Goal: Task Accomplishment & Management: Manage account settings

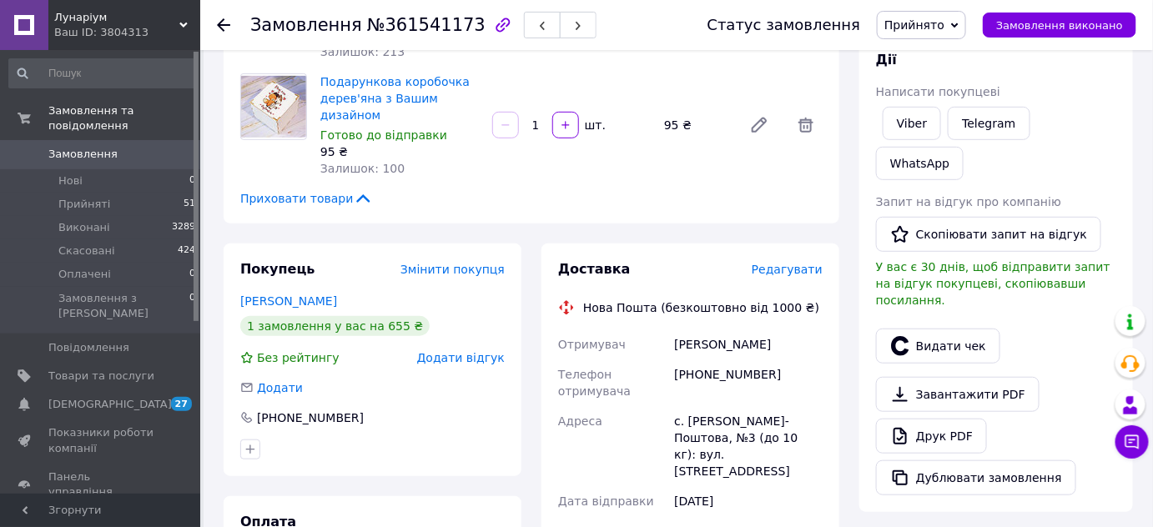
scroll to position [227, 0]
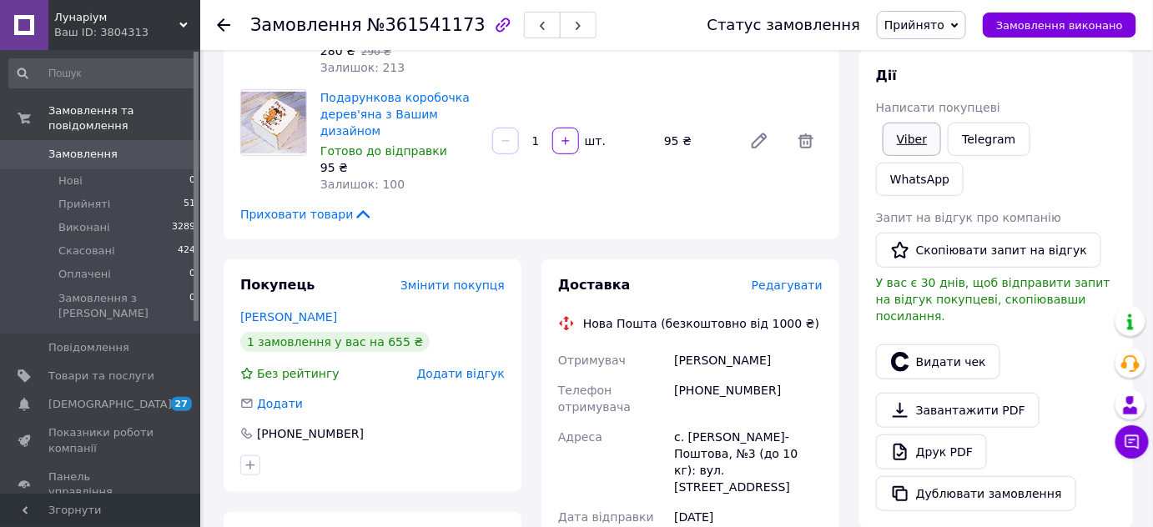
click at [916, 140] on link "Viber" at bounding box center [912, 139] width 58 height 33
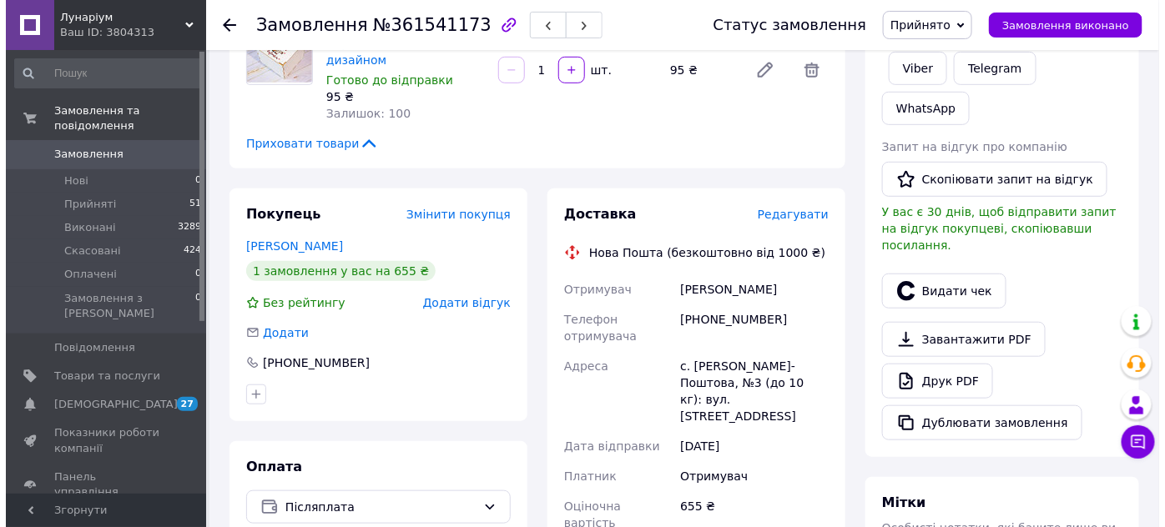
scroll to position [302, 0]
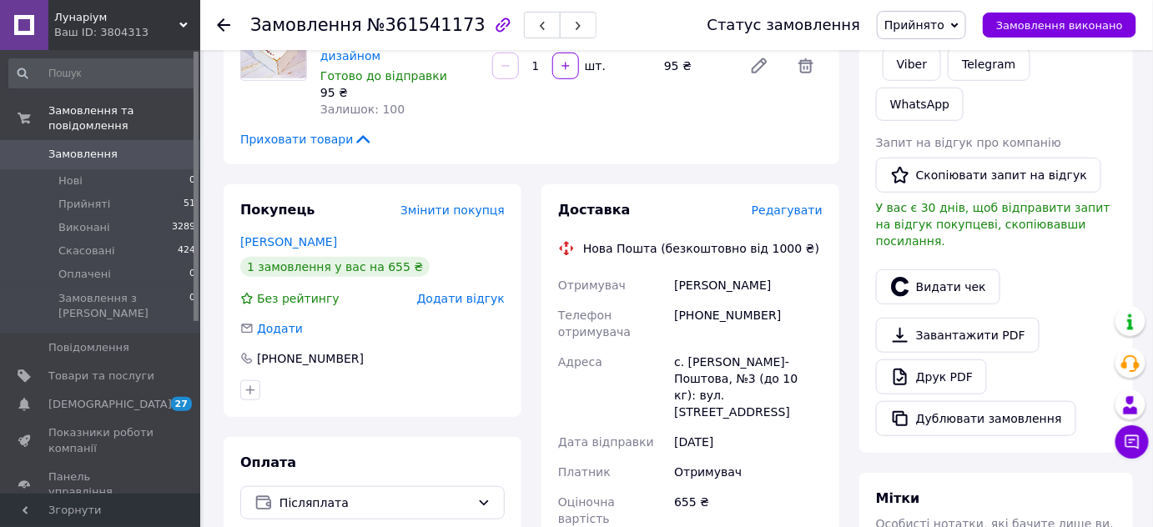
click at [792, 204] on span "Редагувати" at bounding box center [787, 210] width 71 height 13
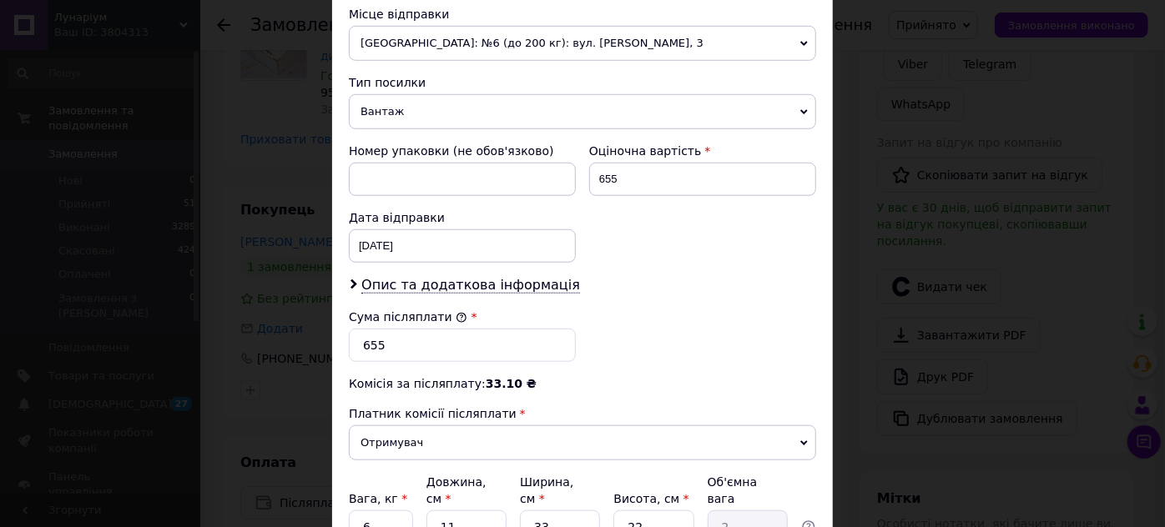
scroll to position [606, 0]
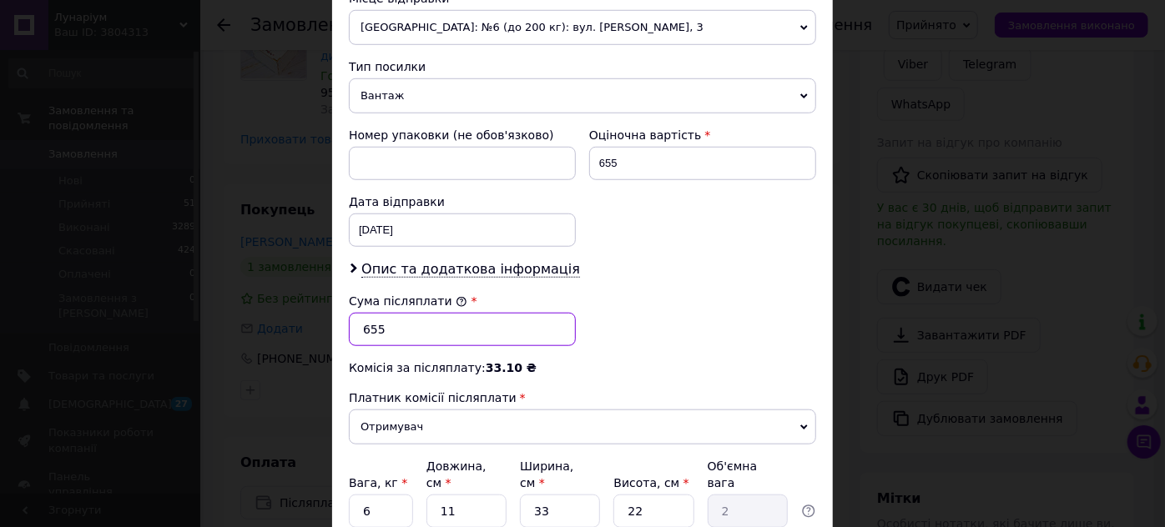
click at [405, 325] on input "655" at bounding box center [462, 329] width 227 height 33
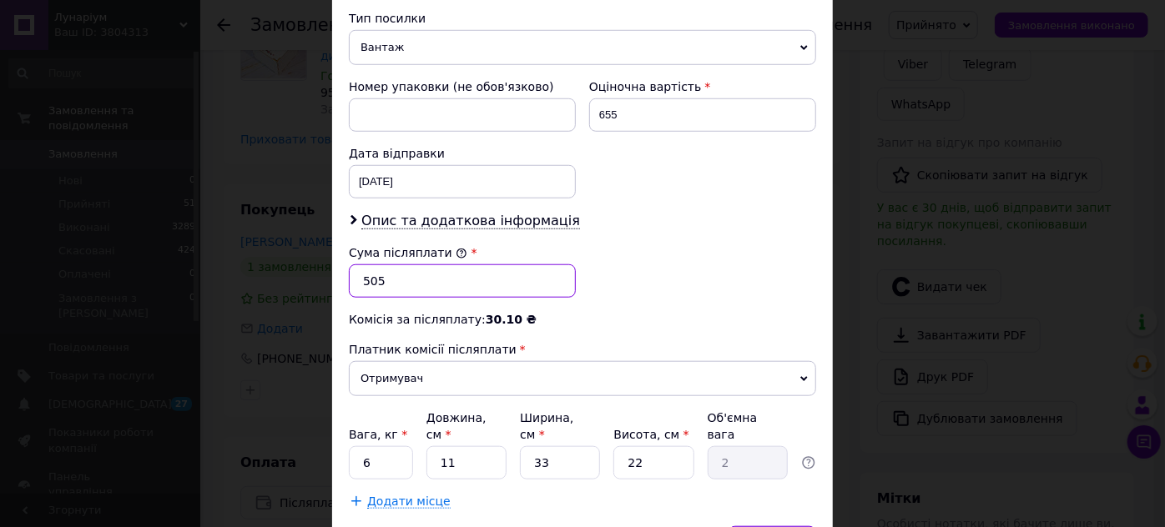
scroll to position [738, 0]
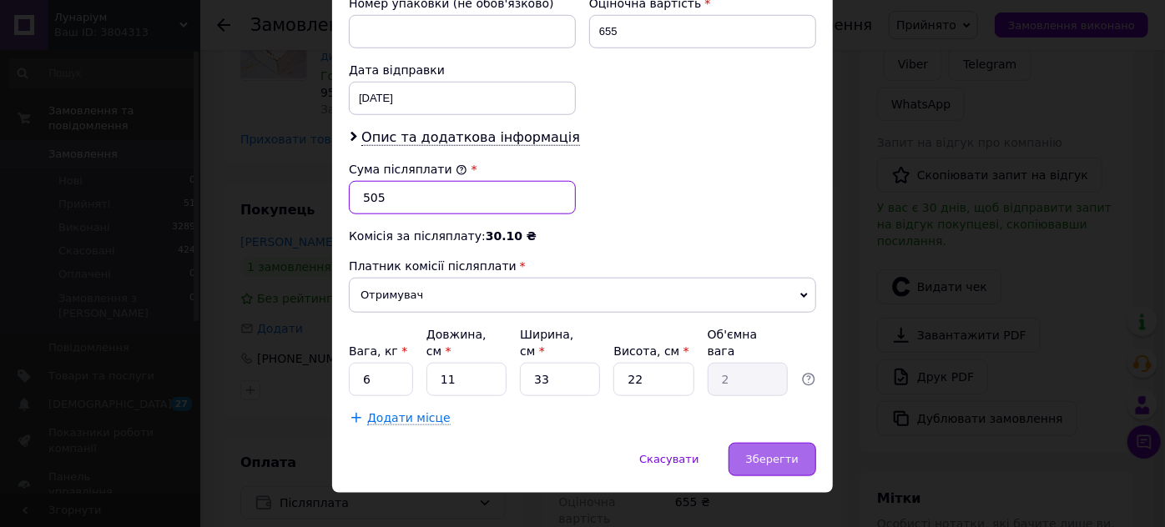
type input "505"
click at [773, 453] on span "Зберегти" at bounding box center [772, 459] width 53 height 13
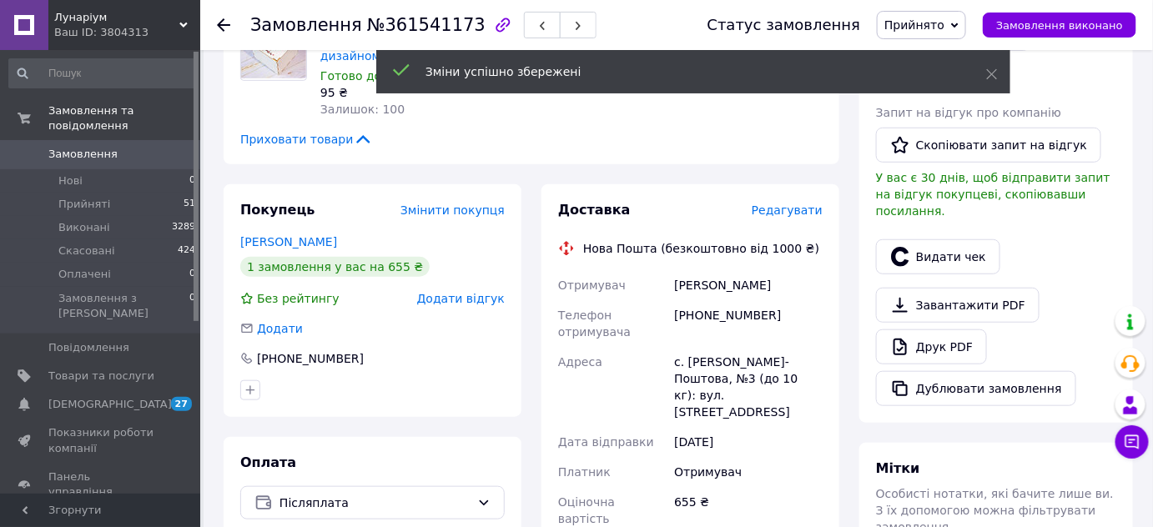
click at [786, 204] on span "Редагувати" at bounding box center [787, 210] width 71 height 13
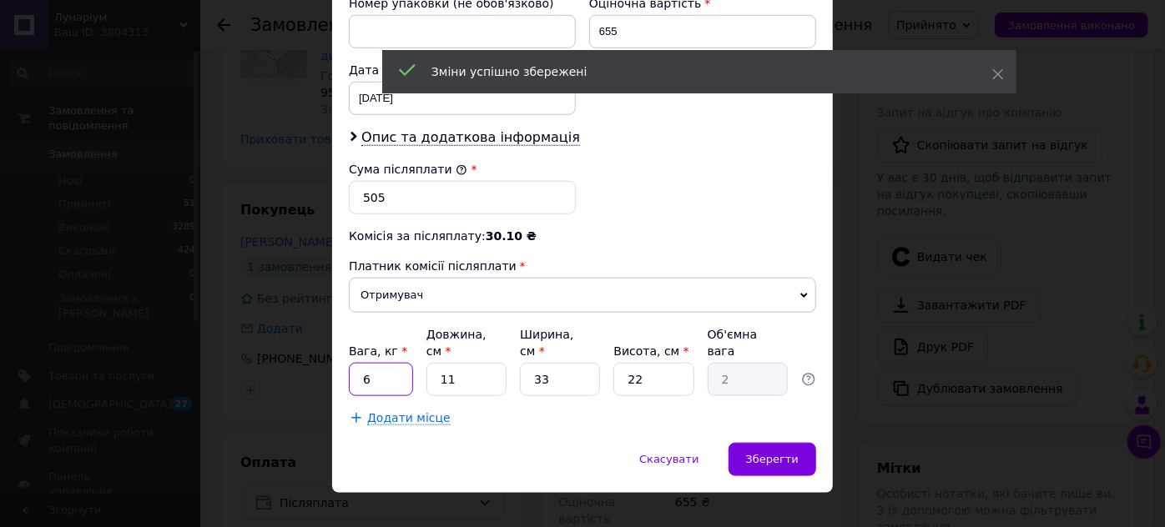
drag, startPoint x: 371, startPoint y: 360, endPoint x: 345, endPoint y: 360, distance: 26.7
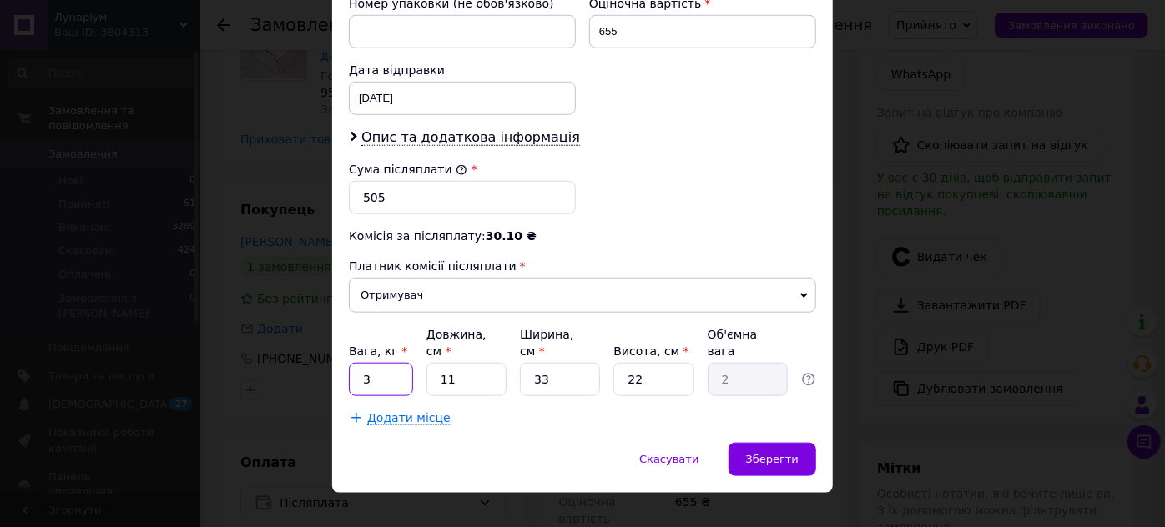
type input "3"
click at [427, 363] on input "11" at bounding box center [466, 379] width 80 height 33
type input "3"
type input "0.54"
type input "33"
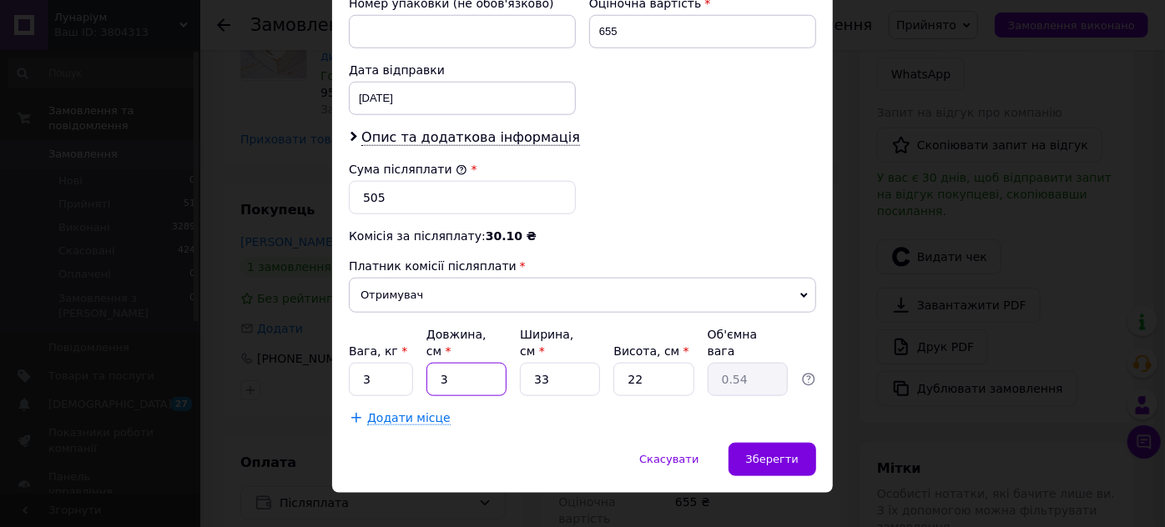
type input "5.99"
type input "33"
drag, startPoint x: 541, startPoint y: 360, endPoint x: 521, endPoint y: 360, distance: 20.0
click at [521, 363] on input "33" at bounding box center [560, 379] width 80 height 33
drag, startPoint x: 539, startPoint y: 360, endPoint x: 516, endPoint y: 360, distance: 22.5
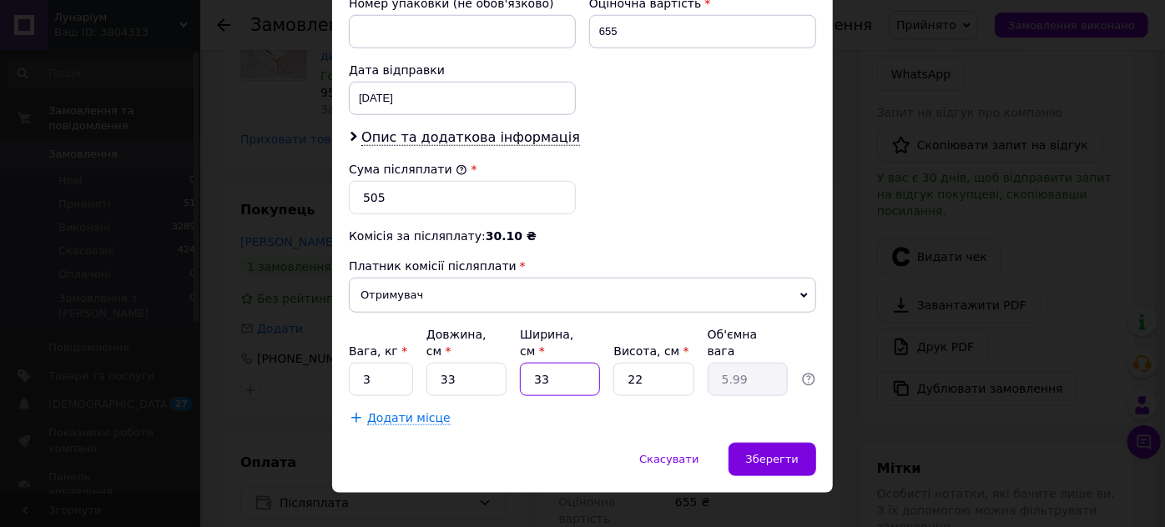
click at [516, 360] on div "Вага, кг * 3 Довжина, см * 33 Ширина, см * 33 Висота, см * 22 Об'ємна вага 5.99" at bounding box center [582, 361] width 467 height 70
type input "1"
type input "0.18"
type input "15"
type input "2.72"
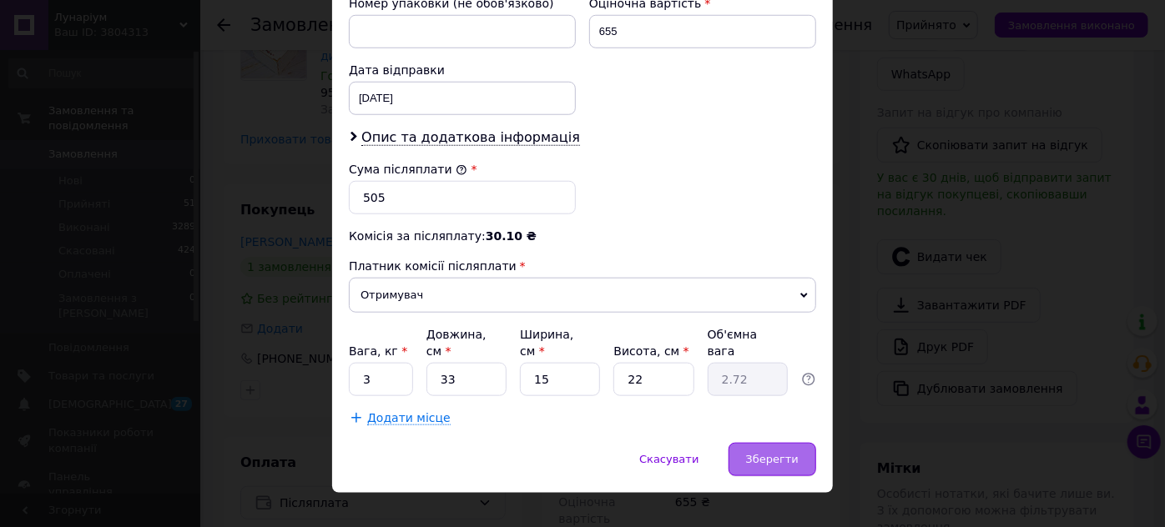
click at [797, 443] on div "Зберегти" at bounding box center [772, 459] width 88 height 33
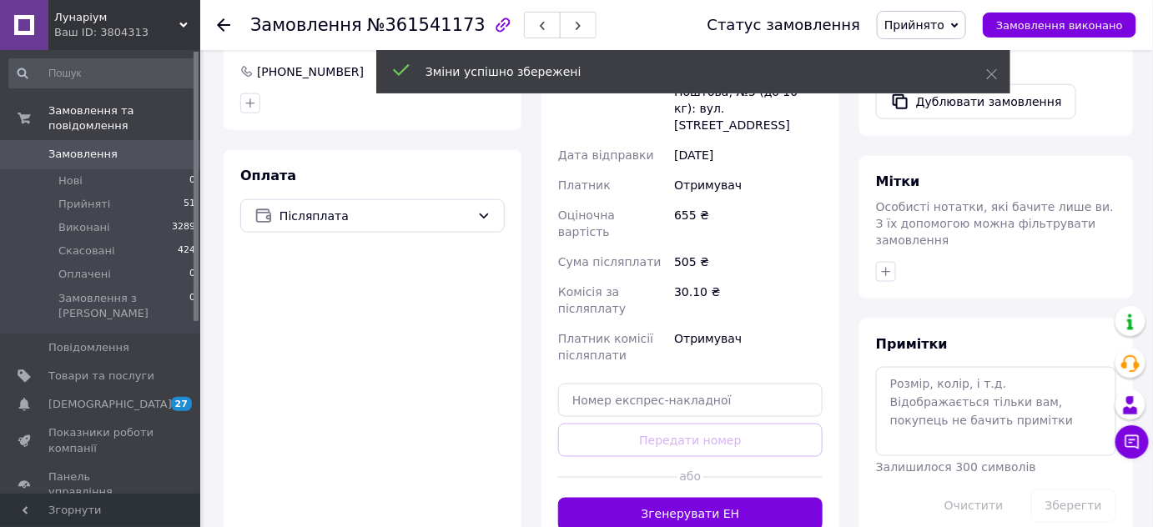
scroll to position [605, 0]
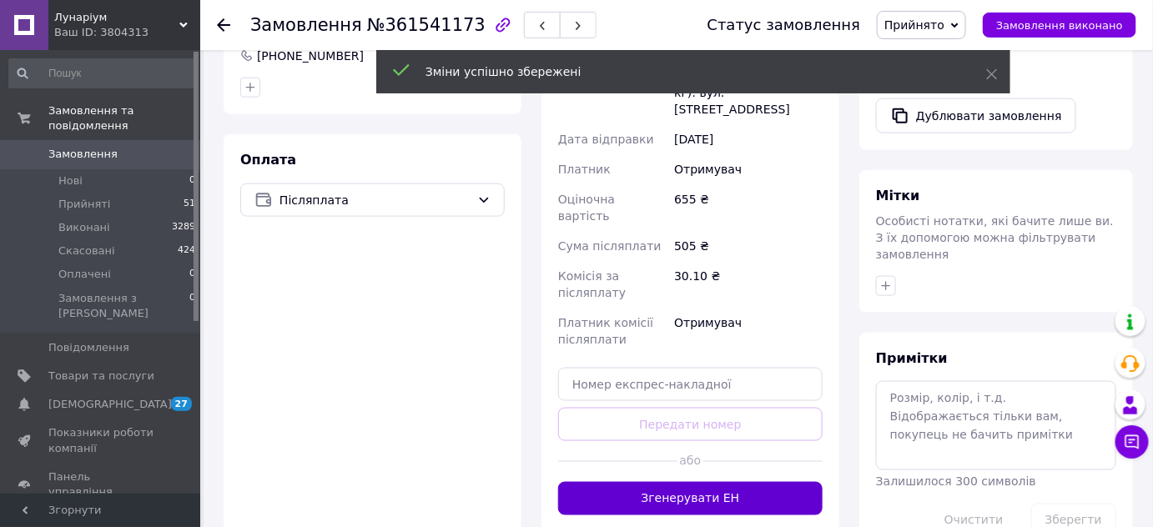
click at [729, 482] on button "Згенерувати ЕН" at bounding box center [690, 498] width 264 height 33
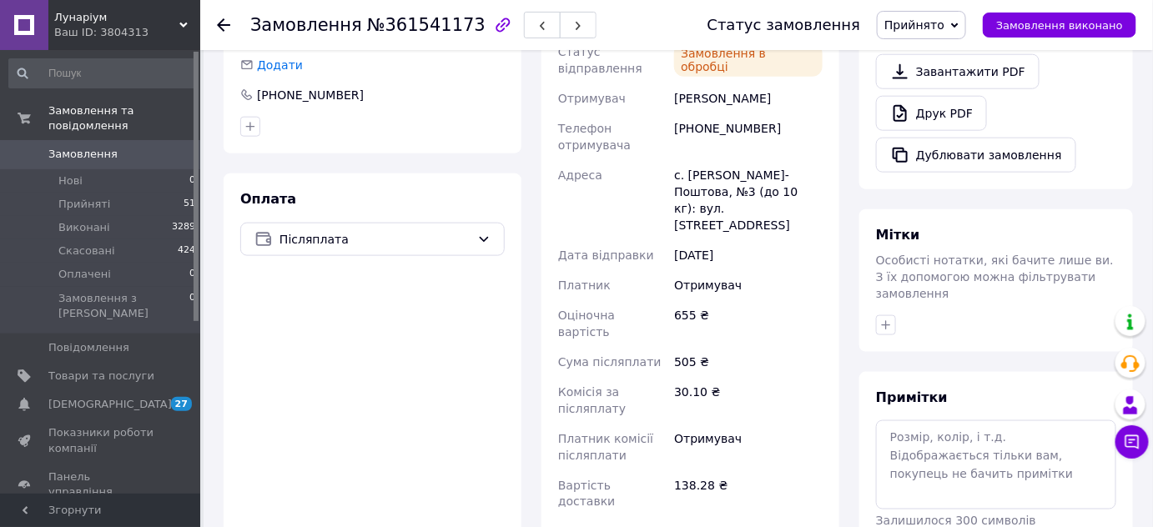
scroll to position [757, 0]
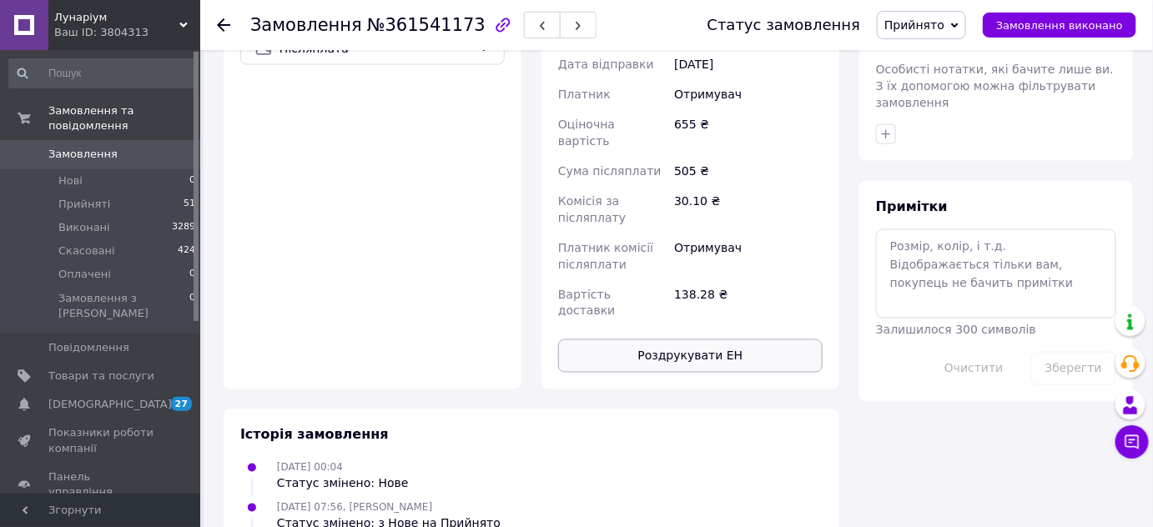
click at [694, 340] on button "Роздрукувати ЕН" at bounding box center [690, 356] width 264 height 33
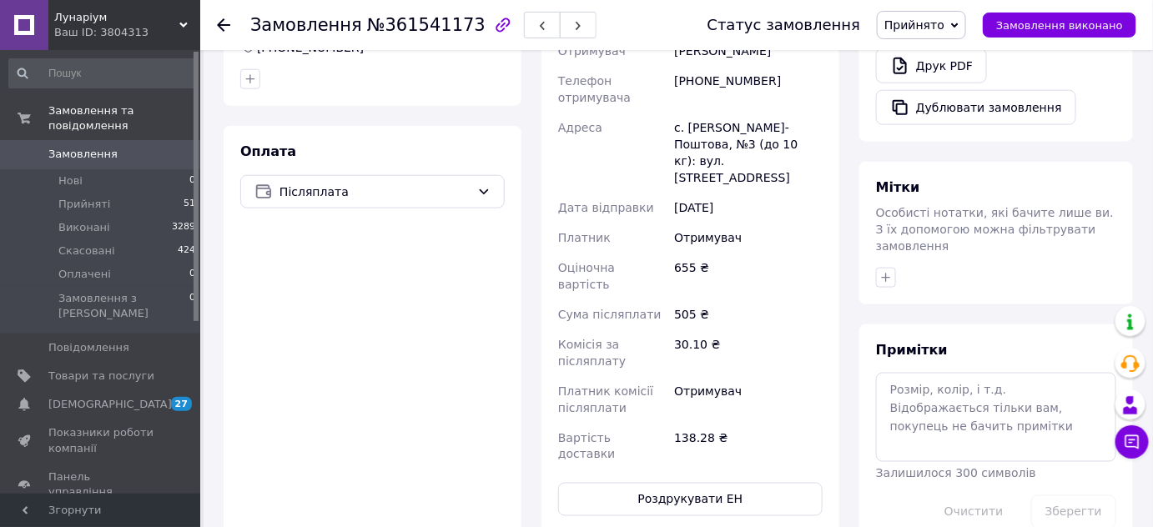
scroll to position [454, 0]
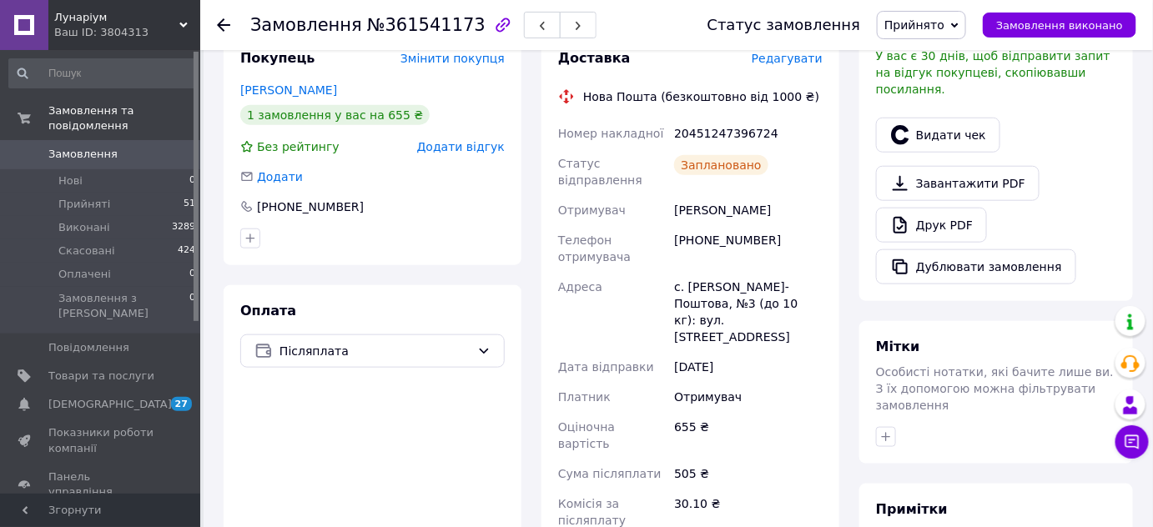
click at [704, 118] on div "20451247396724" at bounding box center [748, 133] width 155 height 30
copy div "20451247396724"
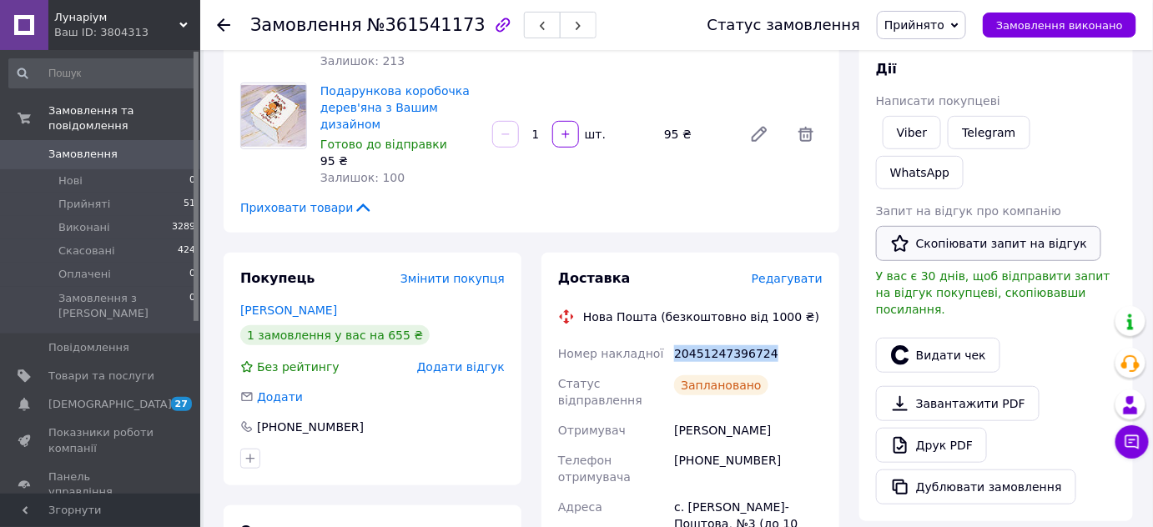
scroll to position [224, 0]
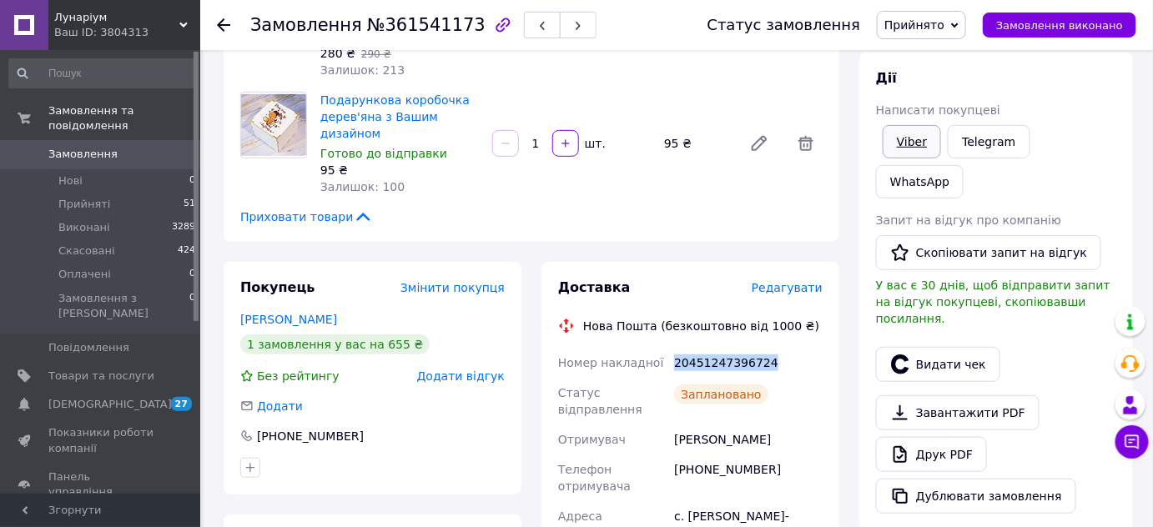
click at [919, 141] on link "Viber" at bounding box center [912, 141] width 58 height 33
click at [944, 23] on span "Прийнято" at bounding box center [914, 24] width 60 height 13
click at [949, 50] on li "Виконано" at bounding box center [922, 58] width 88 height 25
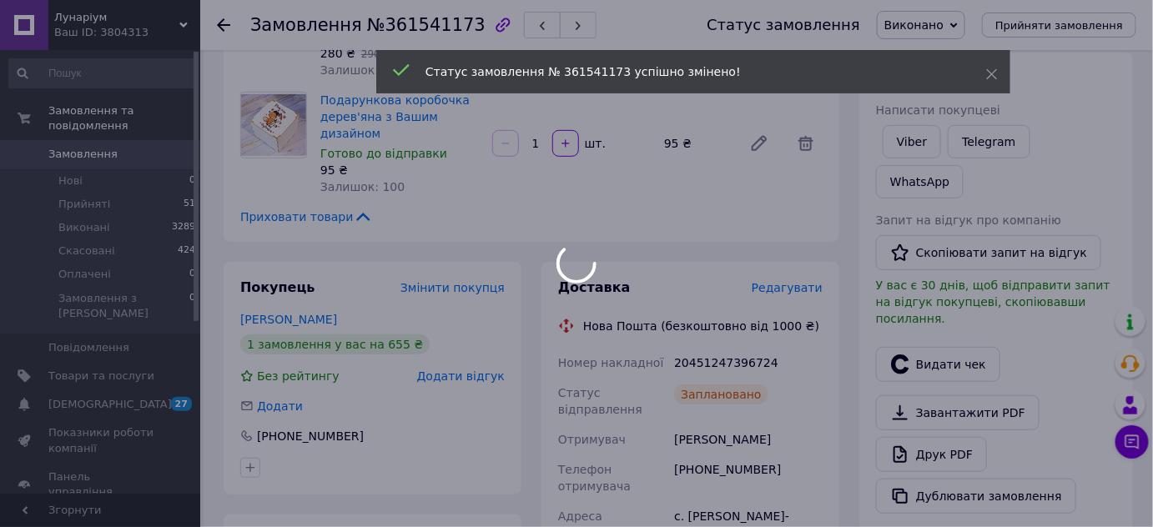
click at [96, 136] on div at bounding box center [576, 263] width 1153 height 527
click at [73, 147] on span "Замовлення" at bounding box center [82, 154] width 69 height 15
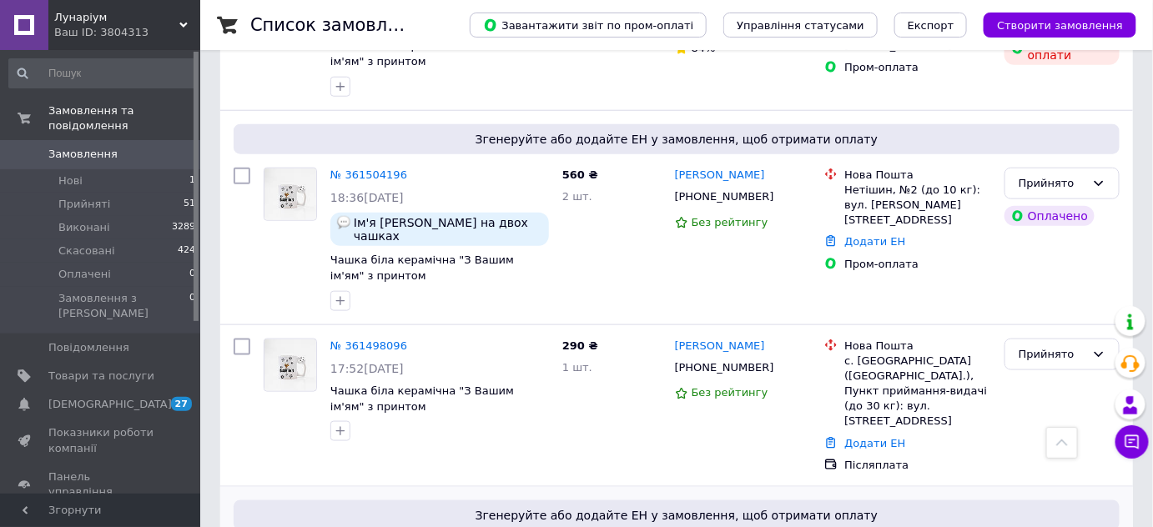
scroll to position [2654, 0]
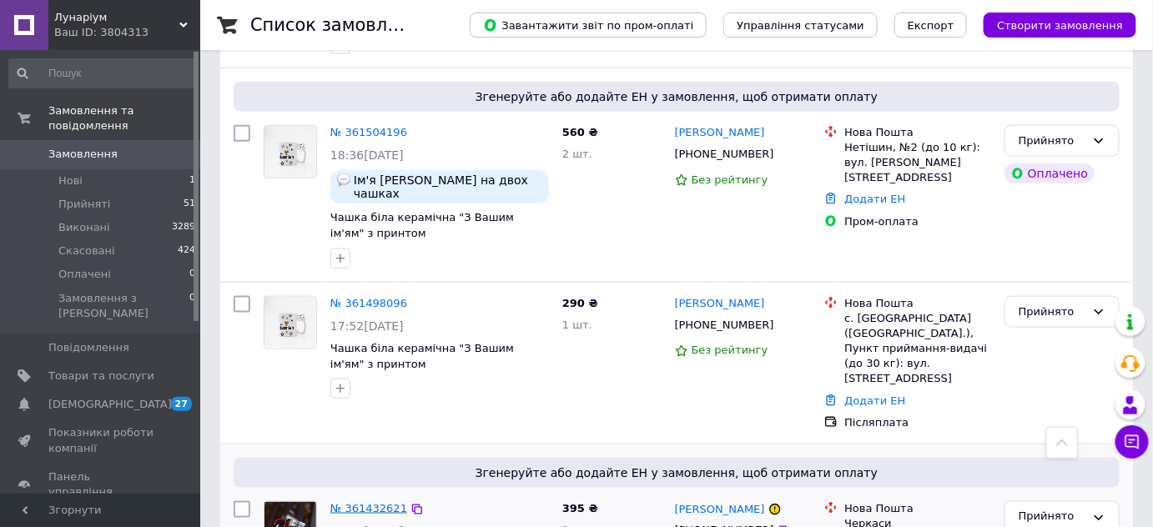
click at [369, 502] on link "№ 361432621" at bounding box center [368, 508] width 77 height 13
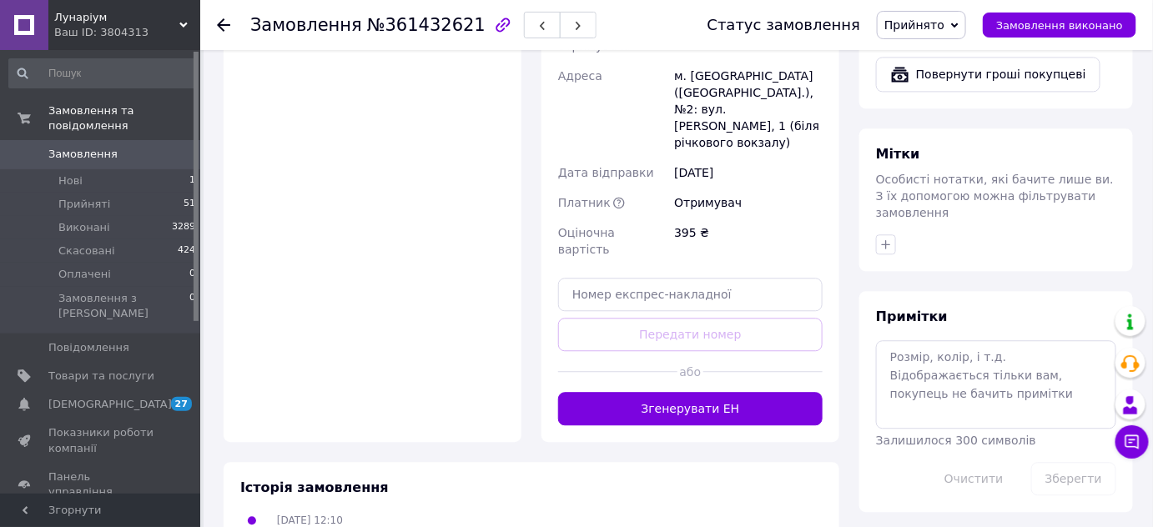
scroll to position [1235, 0]
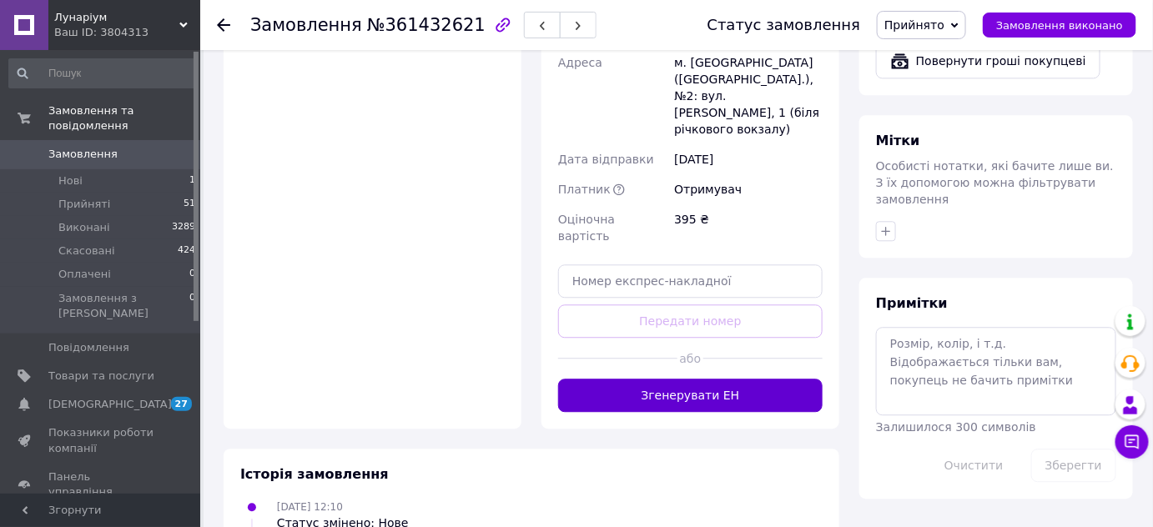
click at [692, 379] on button "Згенерувати ЕН" at bounding box center [690, 395] width 264 height 33
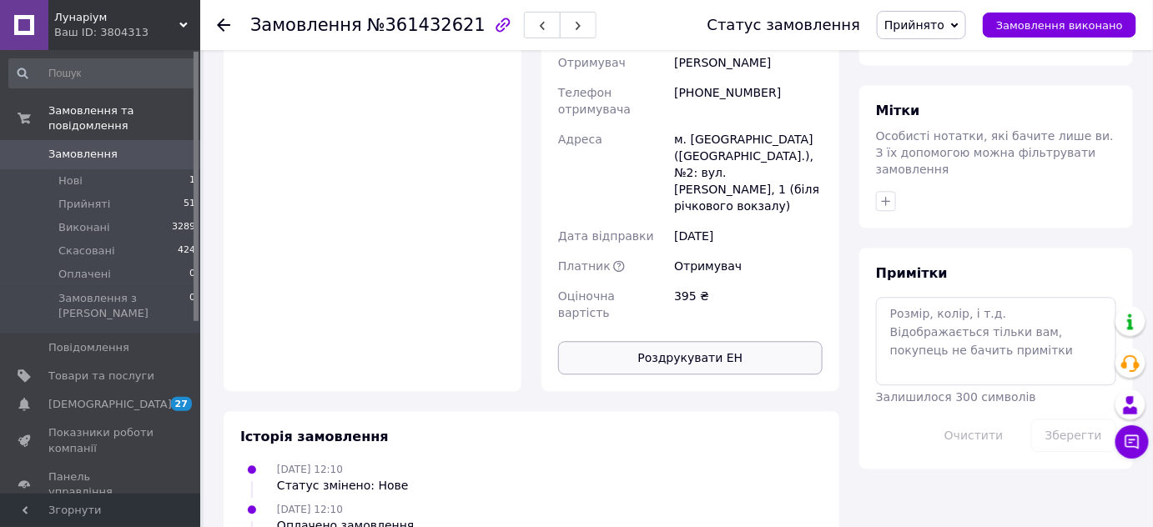
click at [716, 341] on button "Роздрукувати ЕН" at bounding box center [690, 357] width 264 height 33
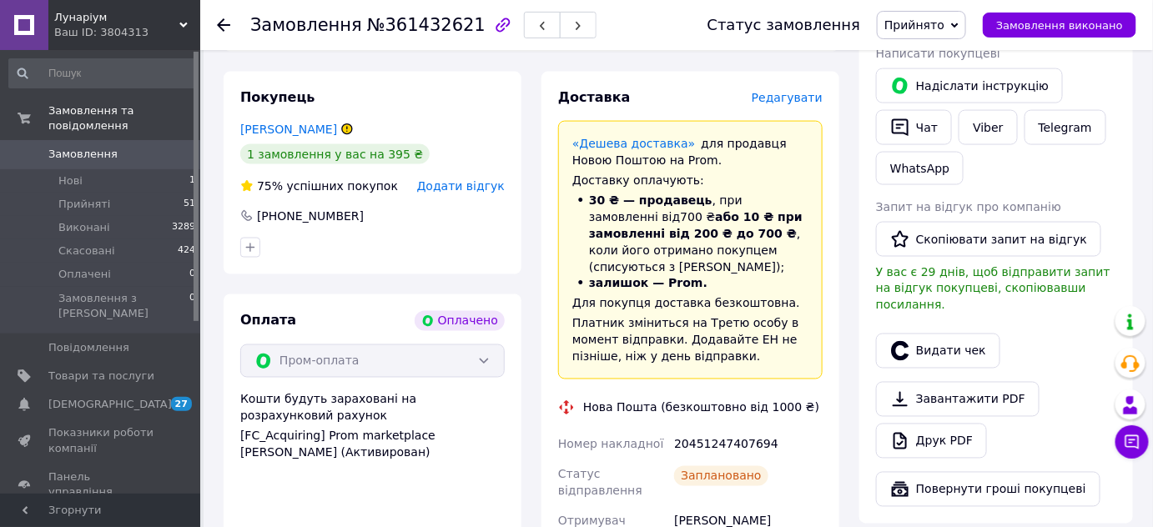
scroll to position [780, 0]
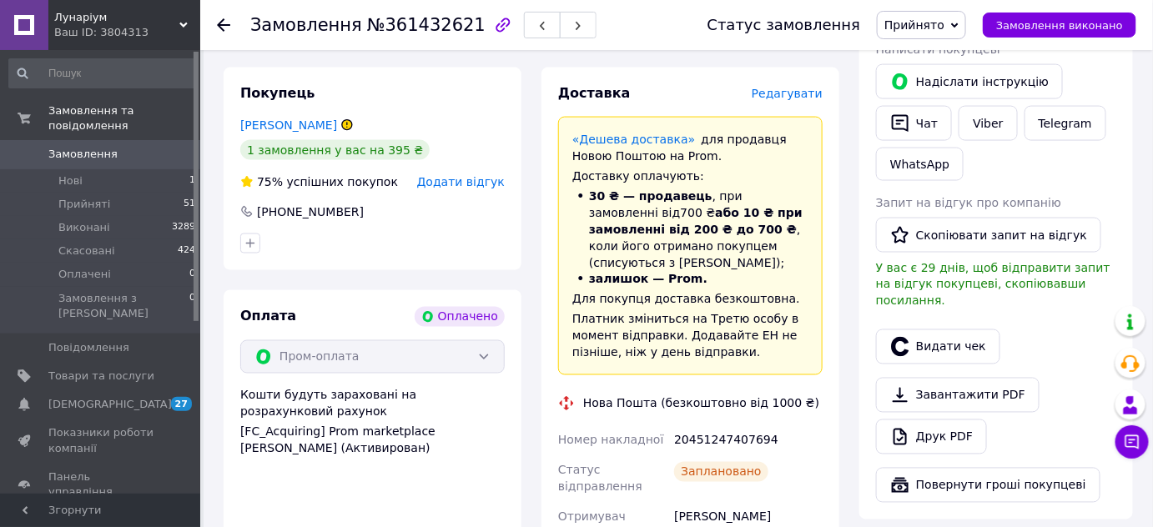
click at [712, 425] on div "20451247407694" at bounding box center [748, 440] width 155 height 30
copy div "20451247407694"
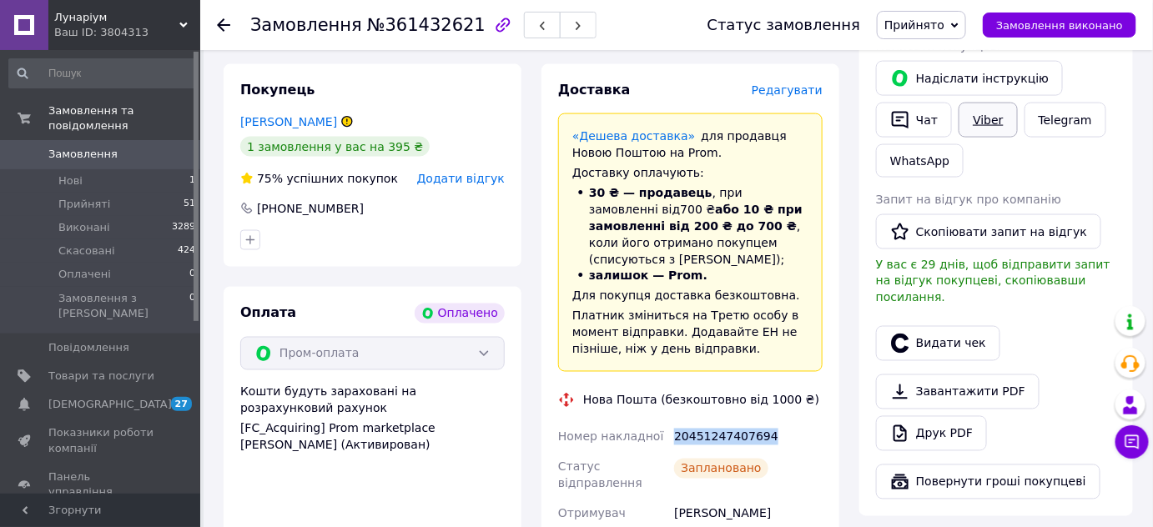
scroll to position [626, 0]
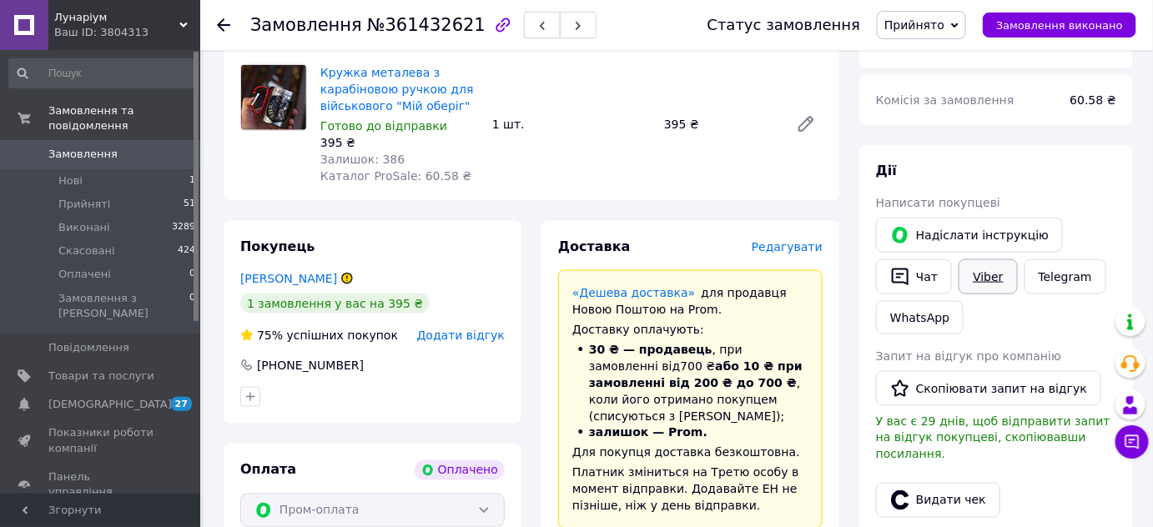
click at [976, 259] on link "Viber" at bounding box center [988, 276] width 58 height 35
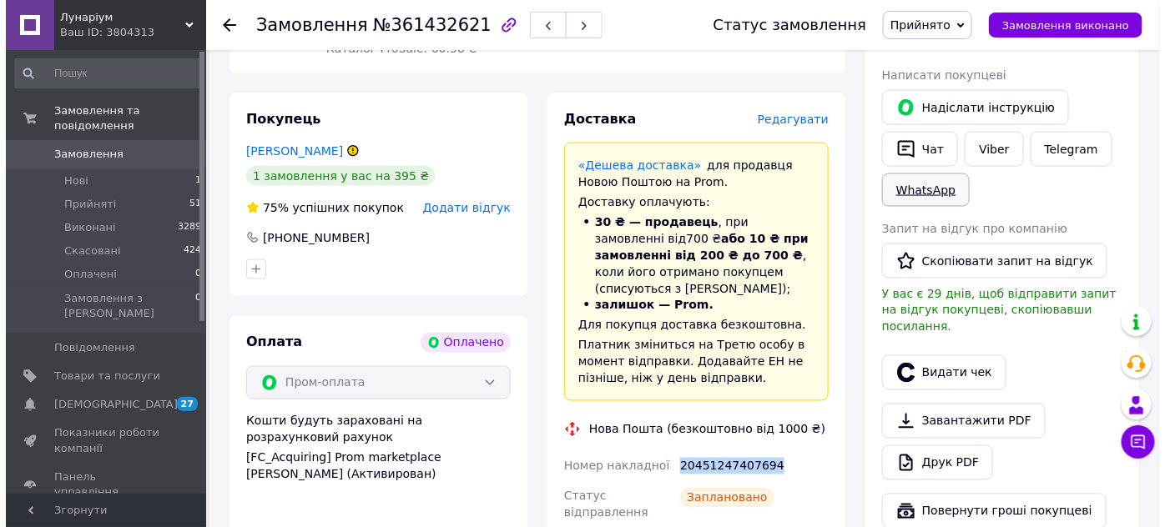
scroll to position [776, 0]
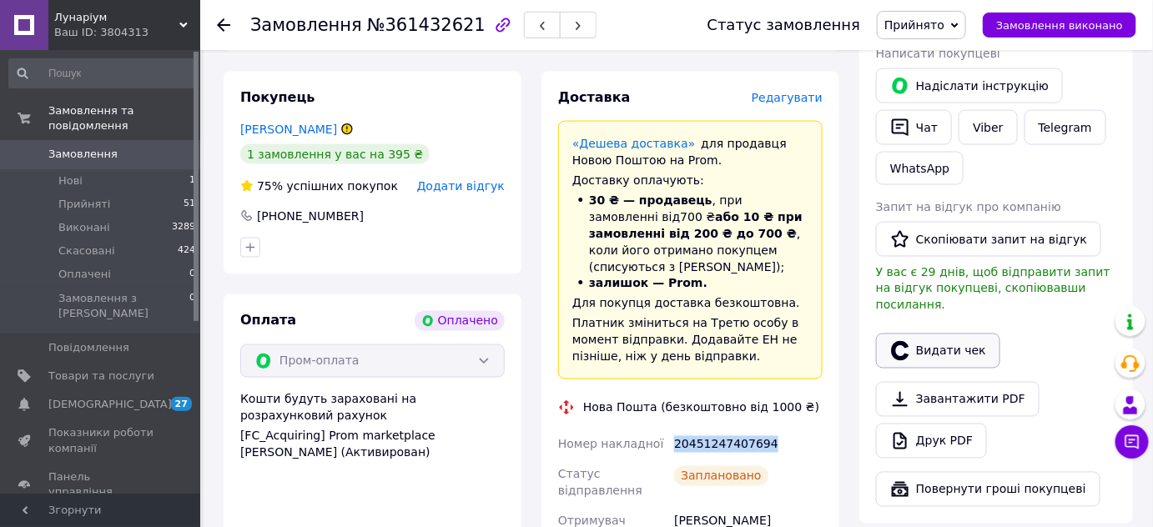
click at [934, 334] on button "Видати чек" at bounding box center [938, 351] width 124 height 35
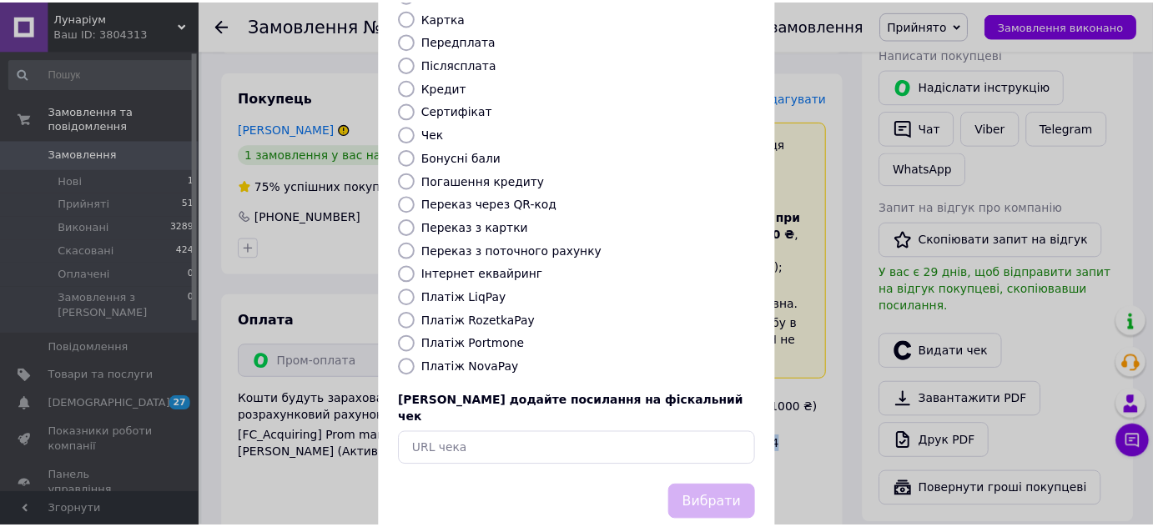
scroll to position [189, 0]
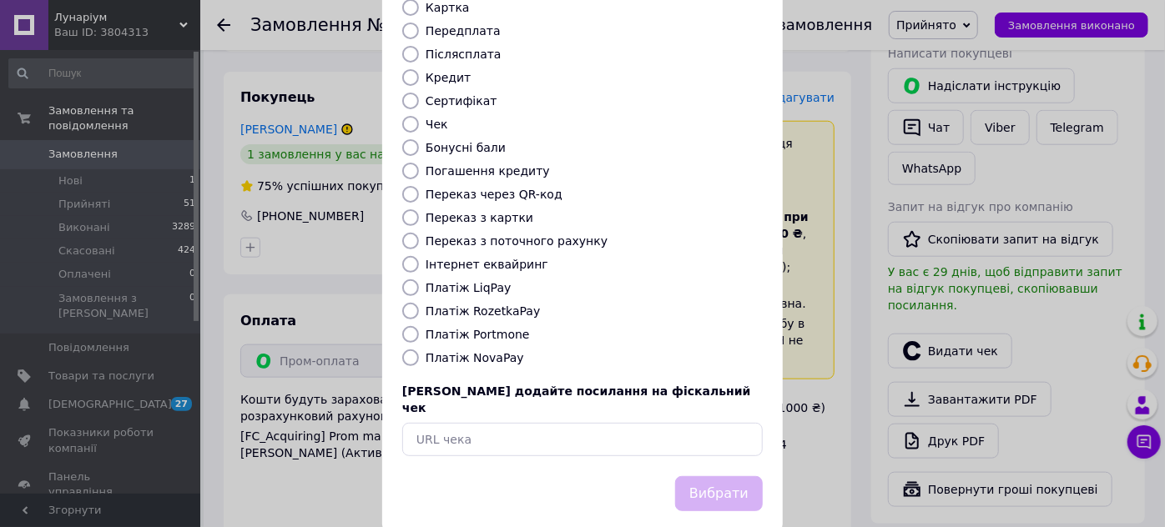
click at [491, 304] on label "Платіж RozetkaPay" at bounding box center [482, 310] width 114 height 13
click at [419, 303] on input "Платіж RozetkaPay" at bounding box center [410, 311] width 17 height 17
radio input "true"
click at [717, 476] on button "Вибрати" at bounding box center [719, 494] width 88 height 36
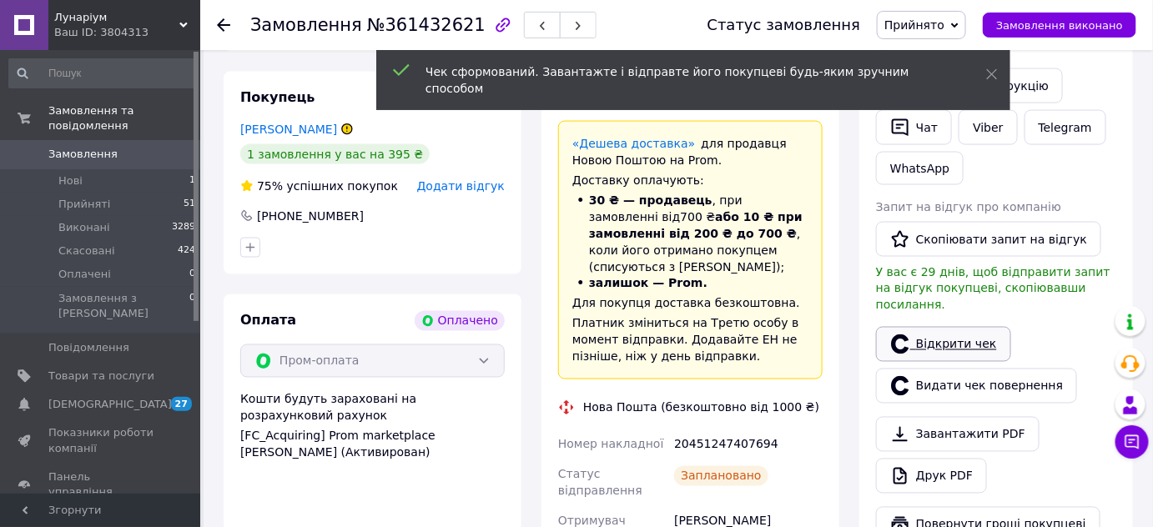
click at [948, 327] on link "Відкрити чек" at bounding box center [943, 344] width 135 height 35
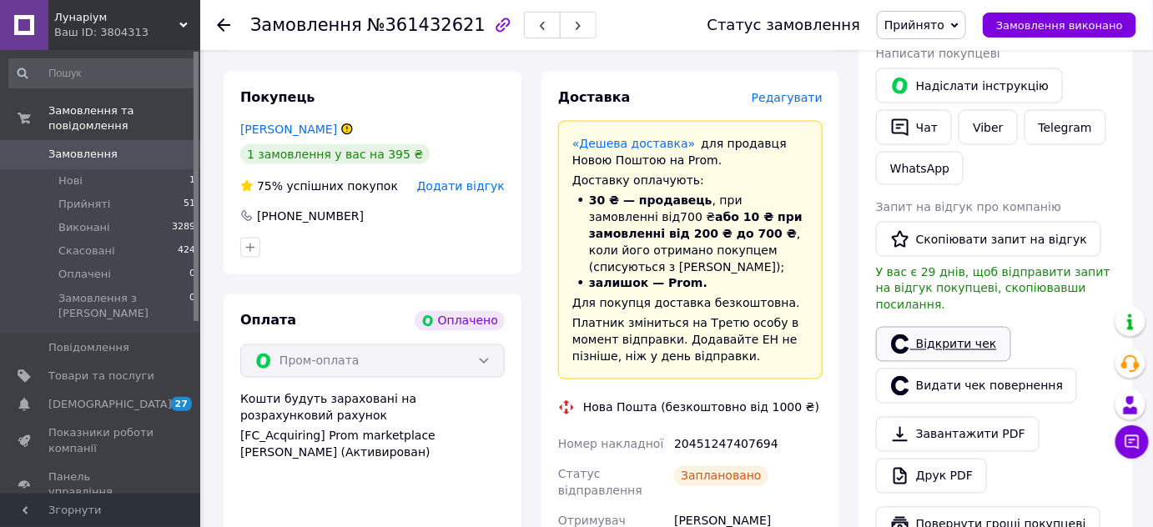
click at [949, 327] on link "Відкрити чек" at bounding box center [943, 344] width 135 height 35
